Goal: Task Accomplishment & Management: Use online tool/utility

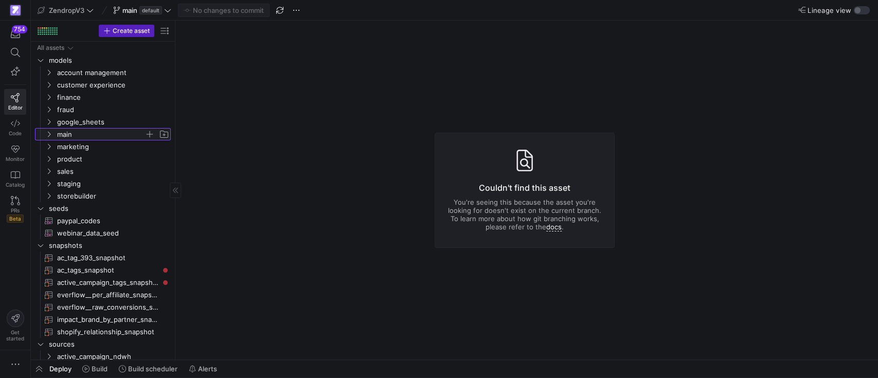
click at [52, 129] on span "main" at bounding box center [107, 134] width 127 height 11
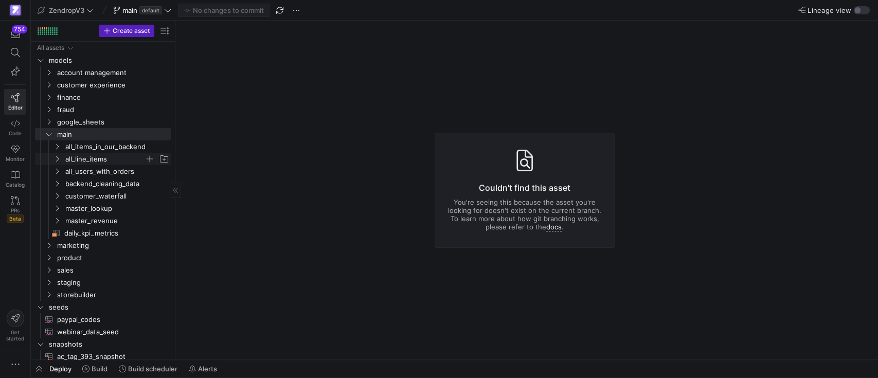
click at [54, 155] on y42-icon "Press SPACE to select this row." at bounding box center [57, 159] width 8 height 8
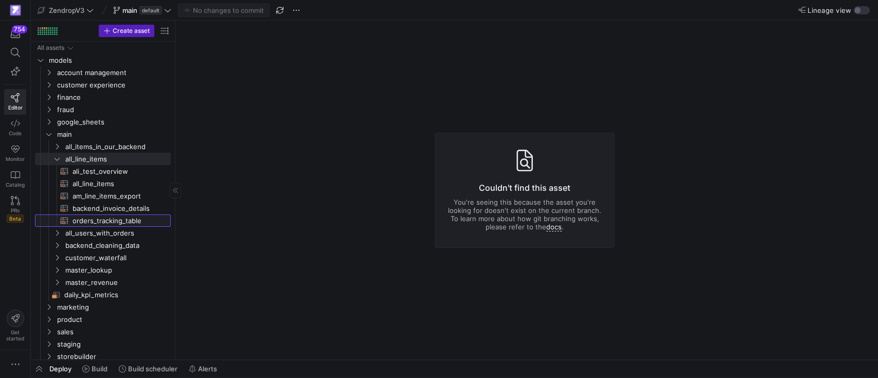
click at [95, 222] on span "orders_tracking_table​​​​​​​​​​" at bounding box center [116, 221] width 86 height 12
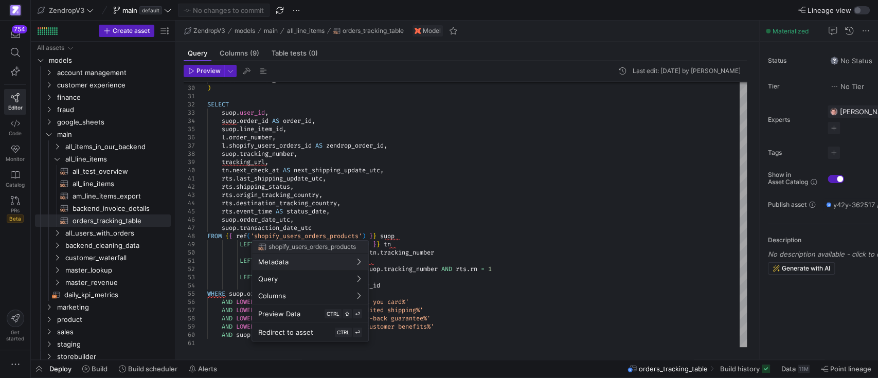
click at [525, 200] on div at bounding box center [439, 189] width 878 height 378
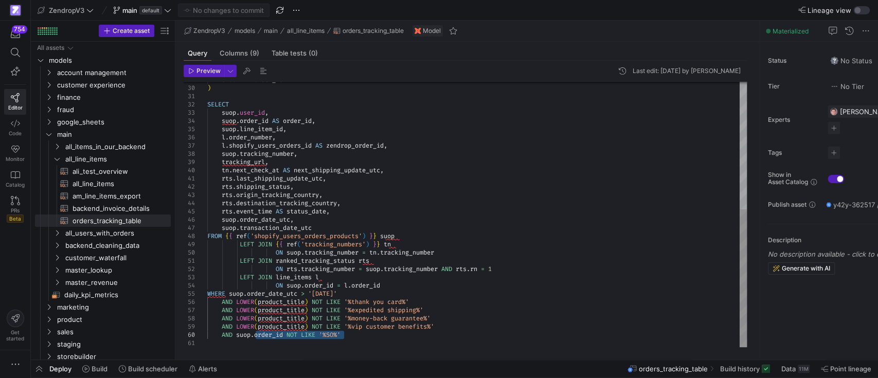
drag, startPoint x: 360, startPoint y: 335, endPoint x: 257, endPoint y: 334, distance: 102.9
click at [257, 334] on div "GROUP BY order_id ) SELECT suop . user_id , suop . order_id AS order_id , suop …" at bounding box center [477, 92] width 540 height 510
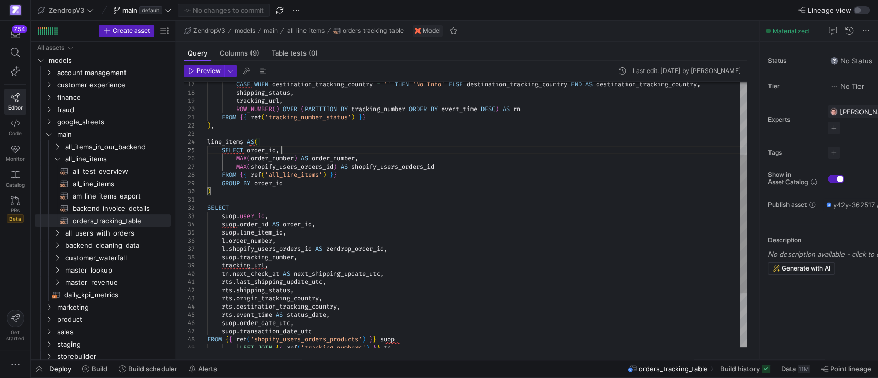
click at [309, 154] on div "GROUP BY order_id ) SELECT suop . user_id , suop . order_id AS order_id , suop …" at bounding box center [477, 195] width 540 height 510
click at [381, 177] on div "GROUP BY order_id ) SELECT suop . user_id , suop . order_id AS order_id , suop …" at bounding box center [477, 195] width 540 height 510
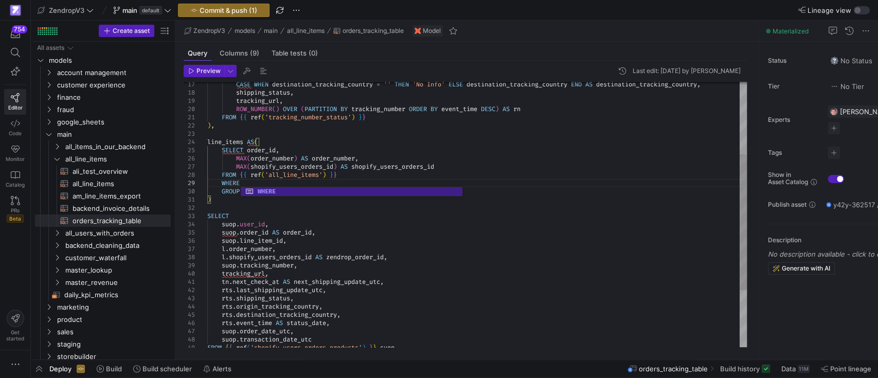
scroll to position [66, 36]
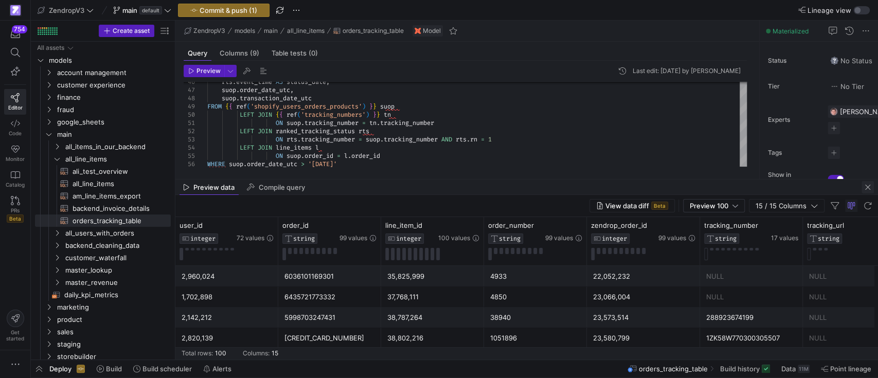
type textarea "FROM {{ ref('tracking_number_status') }} ), line_items AS( SELECT order_id, MAX…"
click at [870, 187] on span "button" at bounding box center [868, 187] width 12 height 12
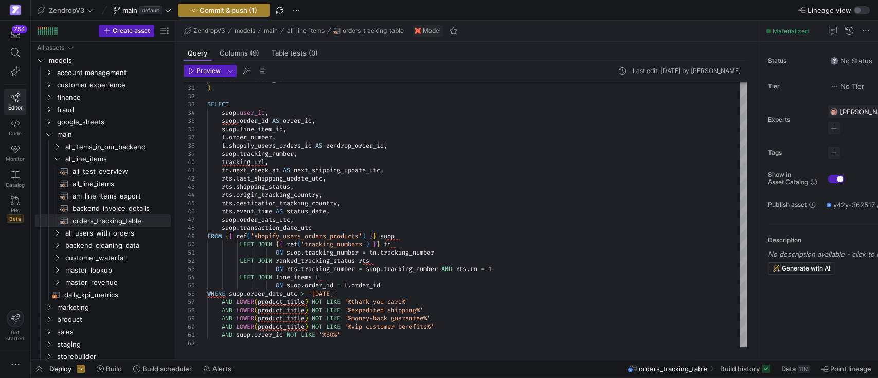
click at [229, 10] on span "Commit & push (1)" at bounding box center [229, 10] width 58 height 8
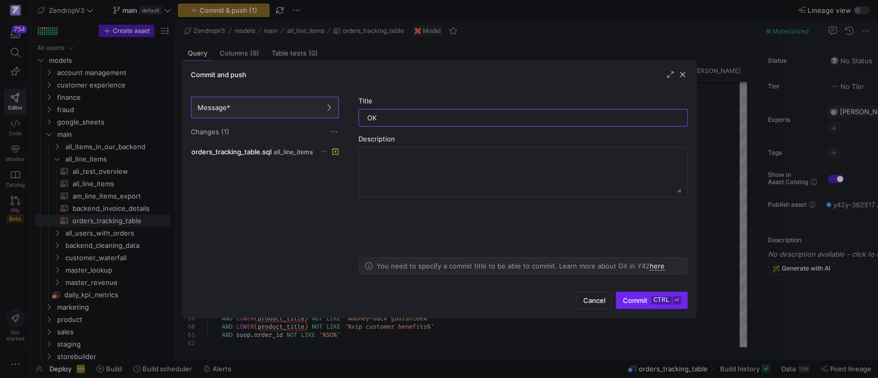
type input "OK"
click at [641, 304] on span "Commit ctrl ⏎" at bounding box center [651, 300] width 58 height 8
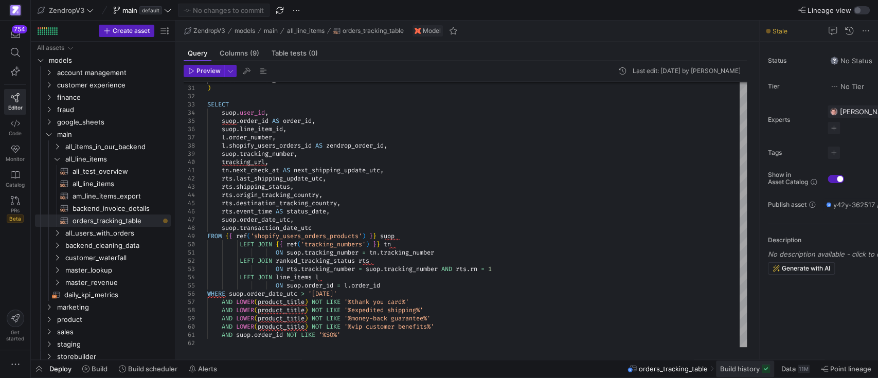
click at [757, 371] on span "Build history" at bounding box center [740, 369] width 40 height 8
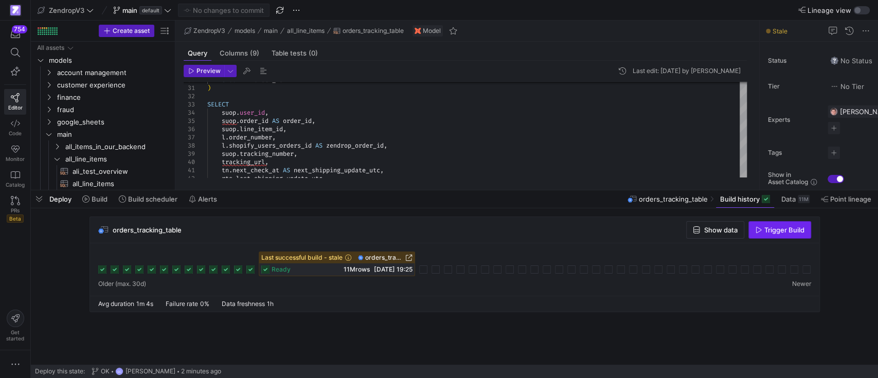
click at [779, 236] on span "button" at bounding box center [780, 230] width 62 height 16
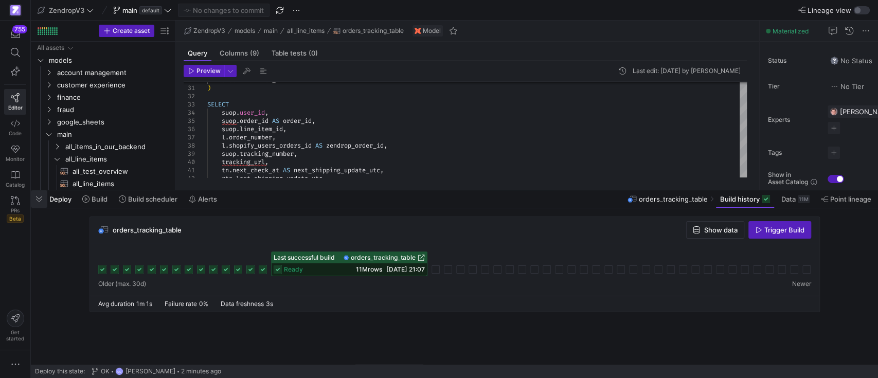
click at [44, 203] on span "button" at bounding box center [39, 198] width 16 height 17
